Goal: Task Accomplishment & Management: Manage account settings

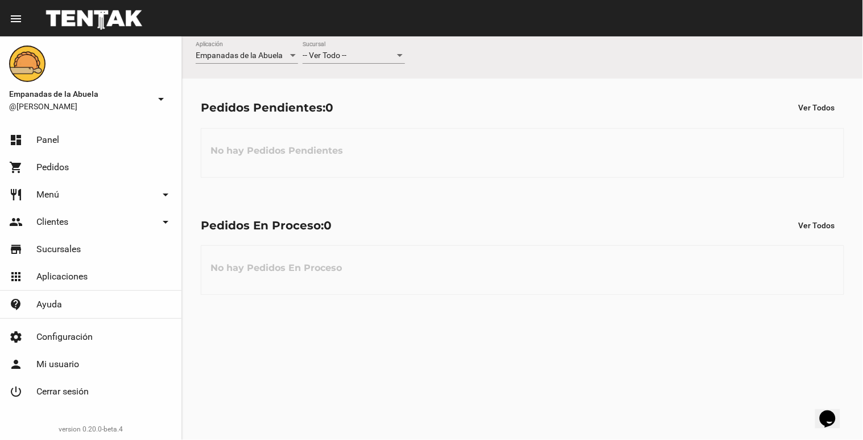
click at [351, 59] on div "-- Ver Todo --" at bounding box center [349, 55] width 92 height 9
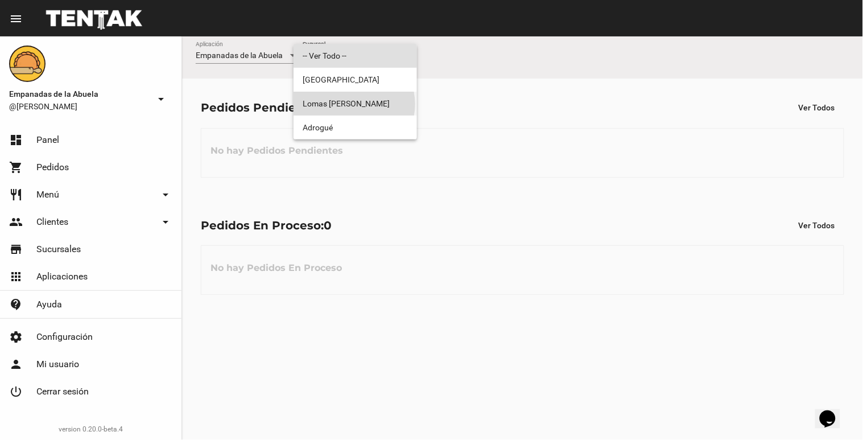
click at [353, 104] on span "Lomas [PERSON_NAME]" at bounding box center [355, 104] width 105 height 24
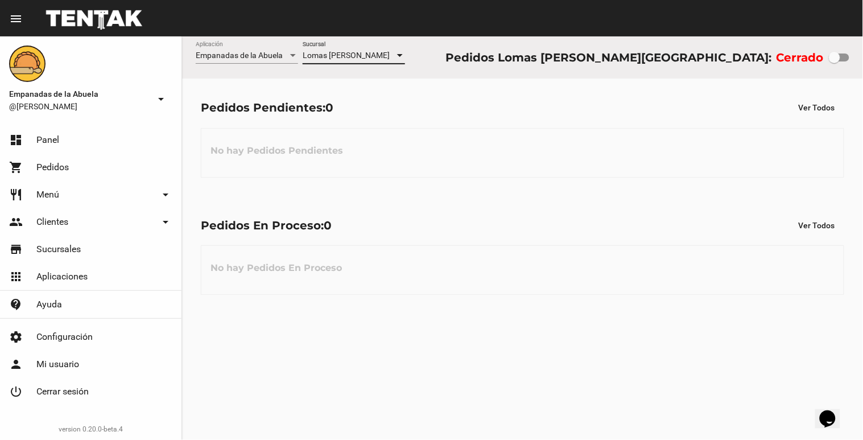
click at [838, 60] on div at bounding box center [834, 57] width 11 height 11
click at [835, 61] on input "checkbox" at bounding box center [834, 61] width 1 height 1
checkbox input "true"
click at [354, 48] on div "Lomas [PERSON_NAME] Sucursal" at bounding box center [354, 53] width 102 height 22
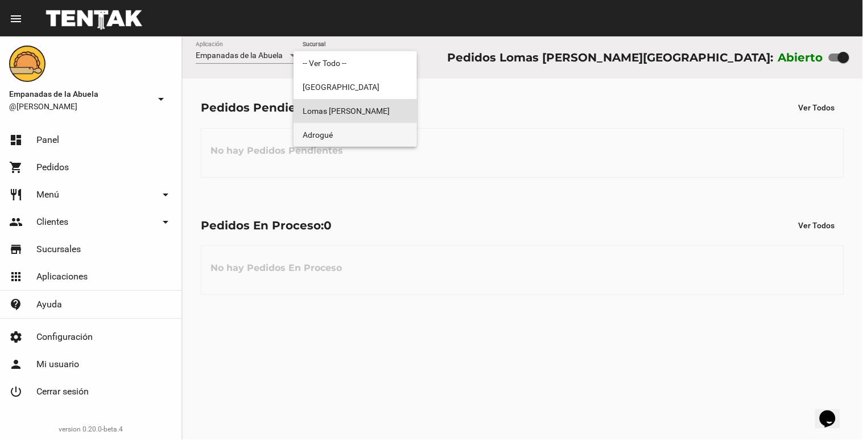
click at [344, 131] on span "Adrogué" at bounding box center [355, 135] width 105 height 24
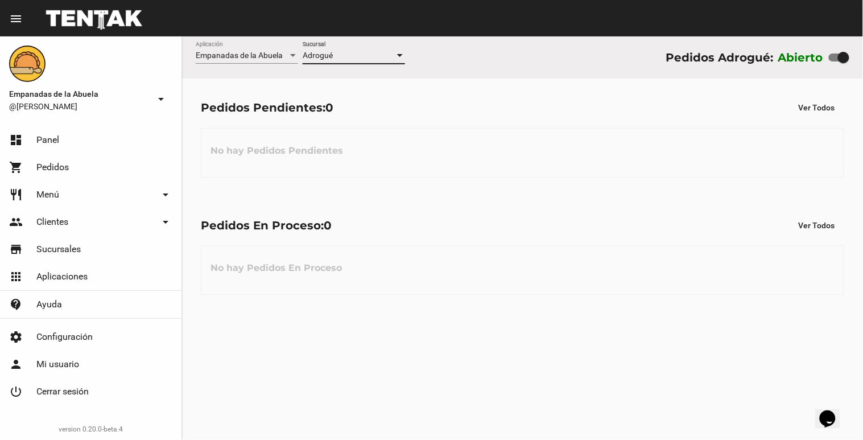
click at [372, 52] on div "Adrogué" at bounding box center [349, 55] width 92 height 9
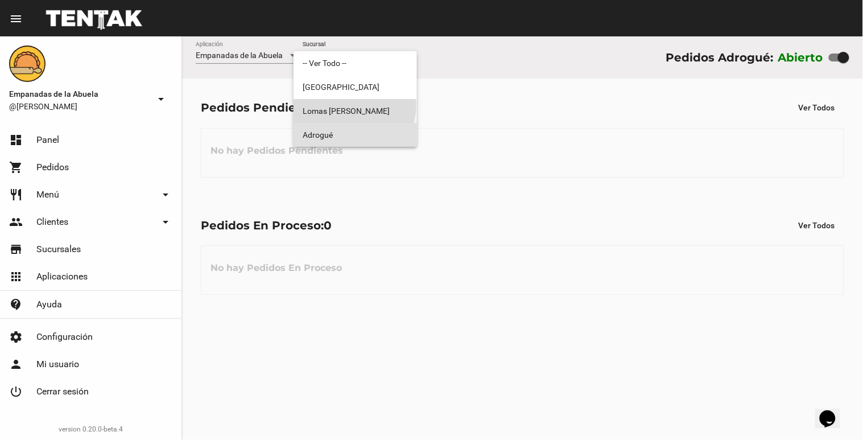
click at [354, 106] on span "Lomas [PERSON_NAME]" at bounding box center [355, 111] width 105 height 24
